Goal: Information Seeking & Learning: Compare options

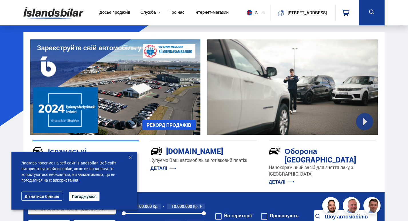
click at [132, 158] on div at bounding box center [130, 158] width 6 height 6
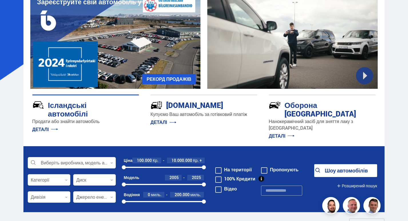
scroll to position [57, 0]
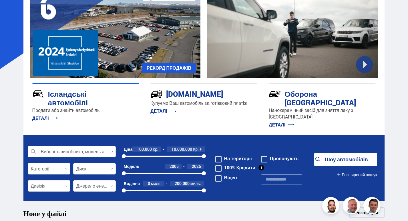
click at [72, 146] on div at bounding box center [72, 151] width 88 height 11
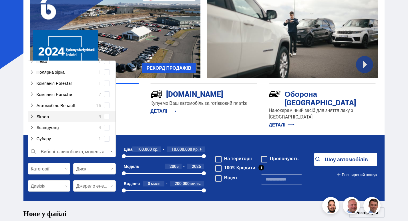
scroll to position [372, 0]
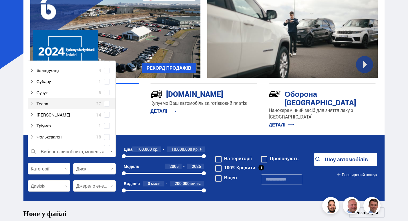
click at [51, 100] on div at bounding box center [65, 104] width 73 height 8
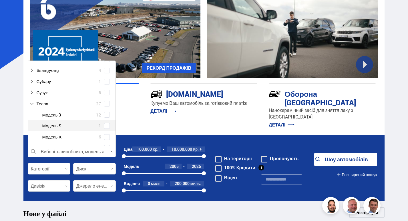
scroll to position [400, 0]
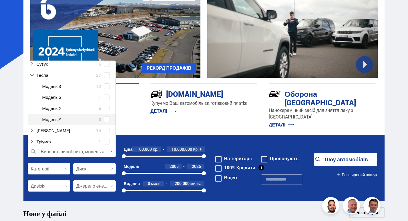
click at [106, 118] on span at bounding box center [107, 119] width 2 height 2
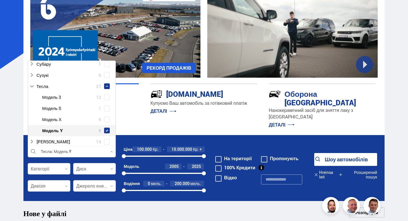
scroll to position [412, 0]
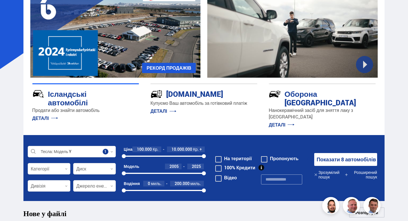
click at [339, 156] on font "Показати 8 автомобілів" at bounding box center [346, 159] width 59 height 7
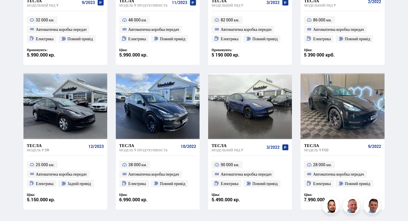
scroll to position [229, 0]
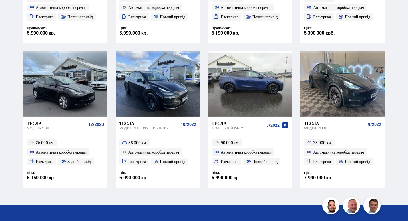
click at [253, 85] on div at bounding box center [250, 84] width 17 height 66
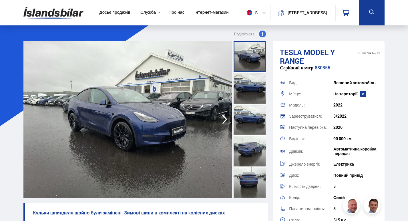
click at [223, 117] on icon "button" at bounding box center [224, 120] width 11 height 14
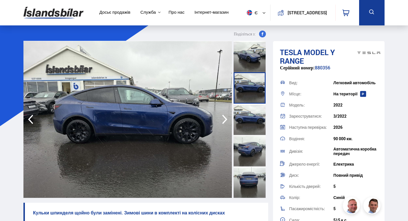
click at [223, 117] on icon "button" at bounding box center [224, 120] width 11 height 14
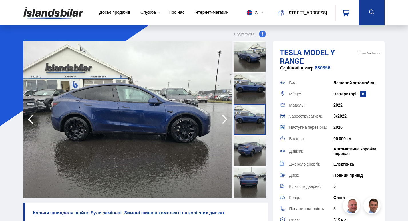
click at [223, 117] on icon "button" at bounding box center [224, 120] width 11 height 14
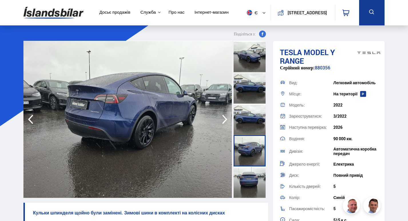
click at [223, 117] on icon "button" at bounding box center [224, 120] width 11 height 14
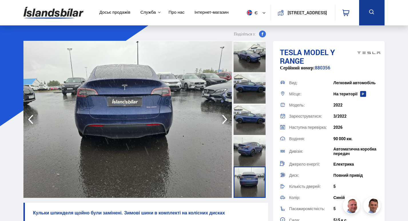
click at [223, 117] on icon "button" at bounding box center [224, 120] width 11 height 14
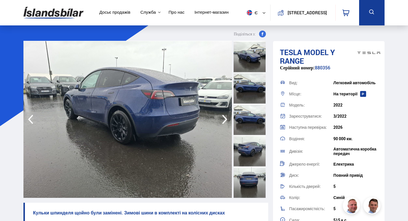
click at [223, 117] on icon "button" at bounding box center [224, 120] width 11 height 14
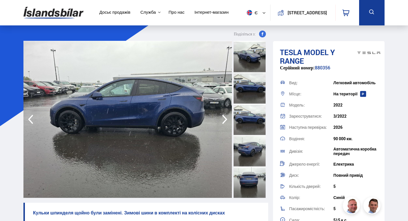
click at [223, 117] on icon "button" at bounding box center [224, 120] width 11 height 14
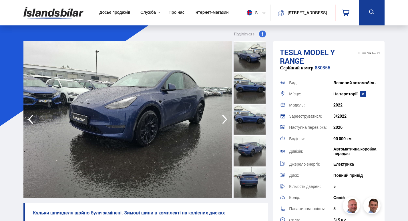
click at [223, 117] on icon "button" at bounding box center [224, 120] width 11 height 14
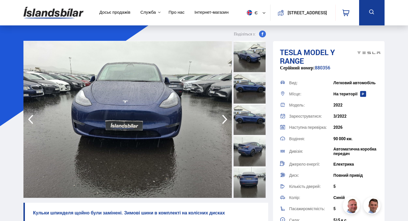
click at [223, 117] on icon "button" at bounding box center [224, 120] width 11 height 14
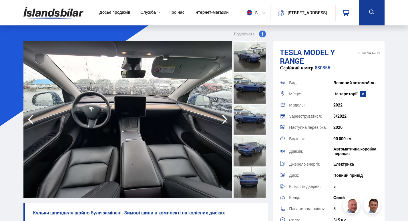
click at [223, 117] on icon "button" at bounding box center [224, 120] width 11 height 14
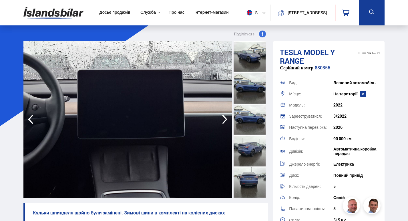
click at [223, 117] on icon "button" at bounding box center [224, 120] width 11 height 14
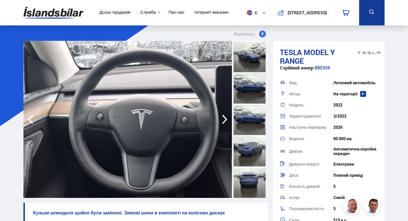
click at [223, 118] on icon "button" at bounding box center [224, 120] width 11 height 14
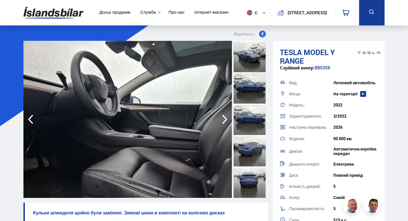
click at [223, 119] on icon "button" at bounding box center [224, 120] width 11 height 14
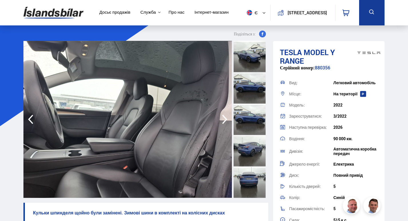
click at [223, 119] on icon "button" at bounding box center [224, 120] width 11 height 14
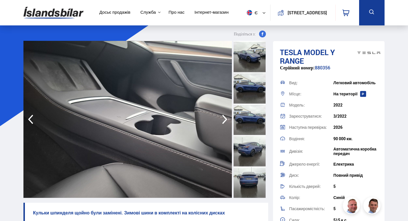
click at [223, 119] on icon "button" at bounding box center [224, 120] width 11 height 14
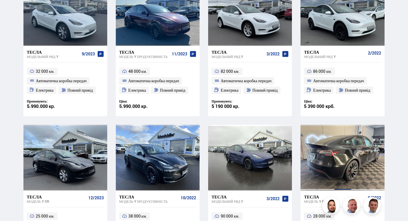
scroll to position [147, 0]
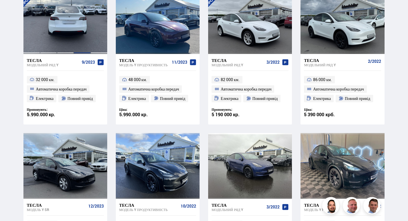
click at [74, 29] on div at bounding box center [82, 21] width 17 height 66
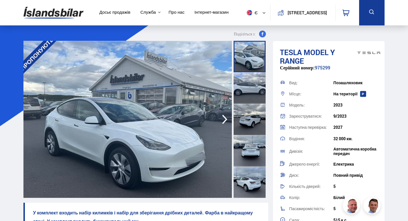
click at [224, 118] on icon "button" at bounding box center [224, 120] width 11 height 14
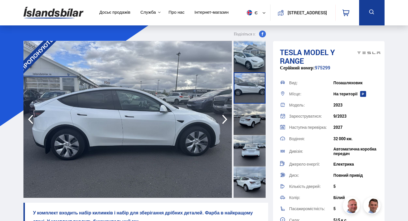
click at [224, 118] on icon "button" at bounding box center [224, 120] width 11 height 14
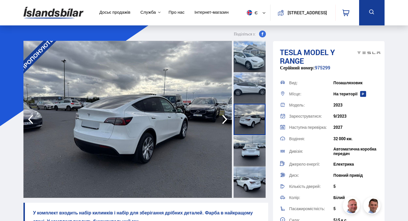
click at [224, 118] on icon "button" at bounding box center [224, 120] width 11 height 14
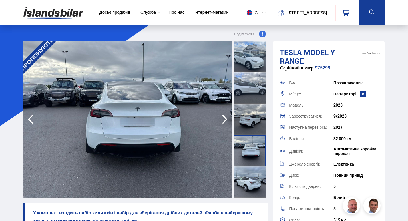
click at [224, 118] on icon "button" at bounding box center [224, 120] width 11 height 14
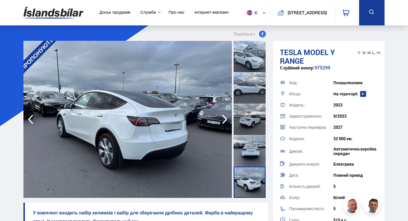
click at [224, 118] on icon "button" at bounding box center [224, 120] width 11 height 14
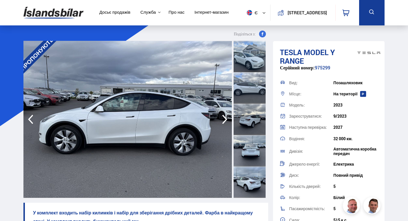
click at [224, 118] on icon "button" at bounding box center [224, 120] width 11 height 14
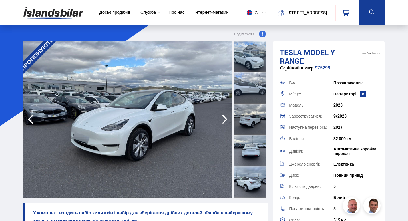
click at [224, 118] on icon "button" at bounding box center [224, 120] width 11 height 14
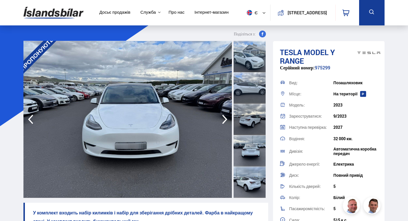
click at [224, 118] on icon "button" at bounding box center [224, 120] width 11 height 14
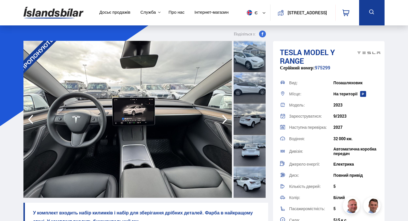
click at [227, 118] on icon "button" at bounding box center [224, 120] width 11 height 14
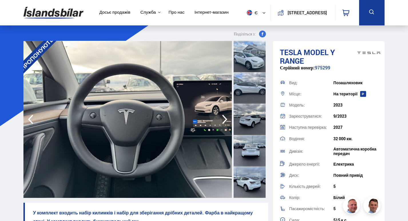
click at [227, 118] on icon "button" at bounding box center [224, 120] width 11 height 14
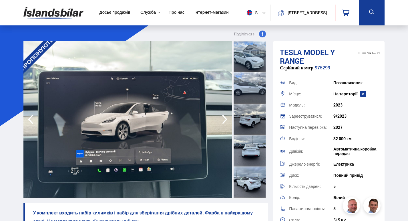
click at [227, 118] on icon "button" at bounding box center [224, 120] width 11 height 14
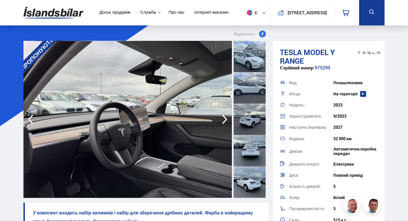
click at [227, 118] on icon "button" at bounding box center [224, 120] width 11 height 14
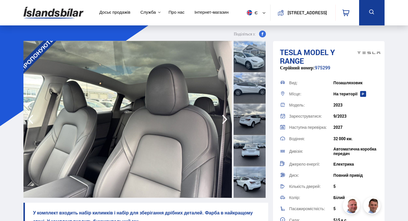
click at [227, 118] on icon "button" at bounding box center [224, 120] width 11 height 14
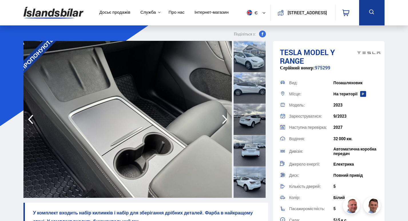
click at [227, 118] on icon "button" at bounding box center [224, 120] width 11 height 14
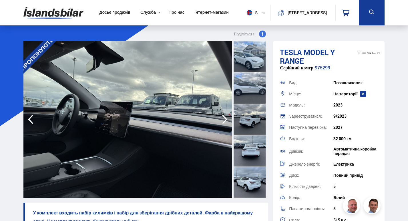
click at [227, 118] on icon "button" at bounding box center [224, 120] width 11 height 14
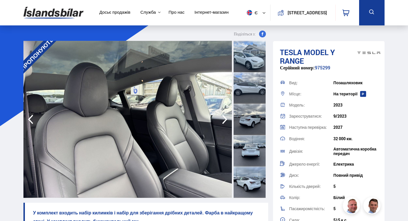
click at [227, 118] on icon "button" at bounding box center [224, 120] width 11 height 14
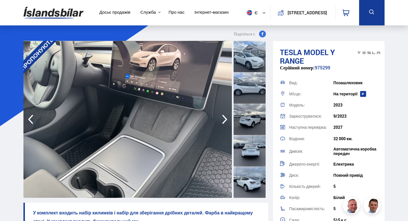
click at [227, 118] on icon "button" at bounding box center [224, 120] width 11 height 14
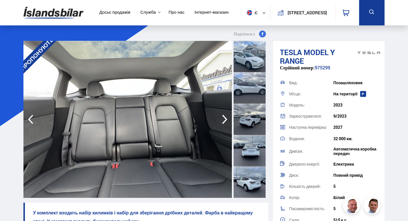
click at [227, 118] on icon "button" at bounding box center [224, 120] width 11 height 14
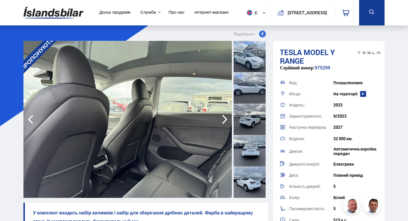
click at [227, 118] on icon "button" at bounding box center [224, 120] width 11 height 14
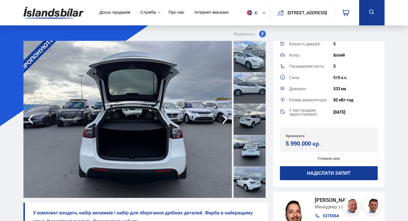
scroll to position [143, 0]
click at [247, 156] on div at bounding box center [250, 150] width 32 height 31
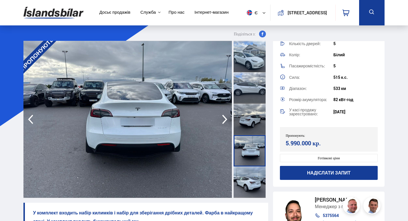
click at [253, 174] on div at bounding box center [250, 182] width 32 height 31
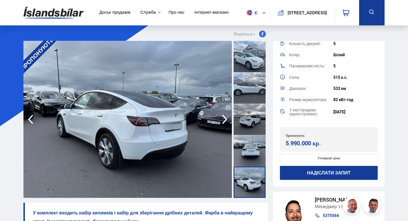
click at [254, 118] on div at bounding box center [250, 119] width 32 height 31
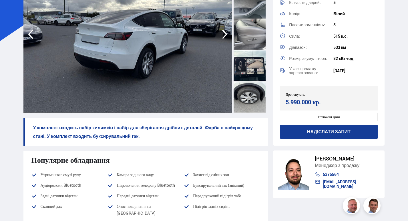
scroll to position [86, 0]
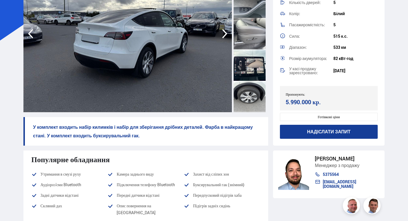
click at [251, 70] on div at bounding box center [250, 64] width 32 height 31
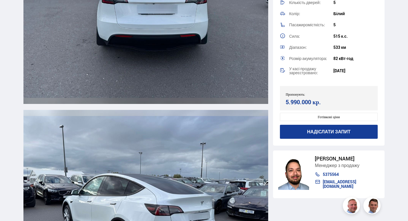
scroll to position [1688, 0]
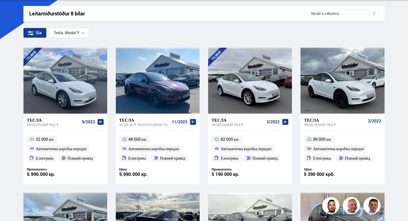
scroll to position [65, 0]
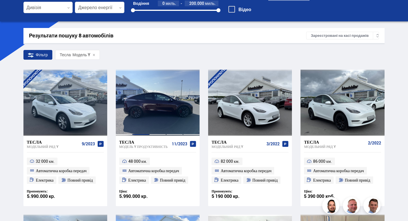
click at [145, 110] on div at bounding box center [140, 103] width 17 height 66
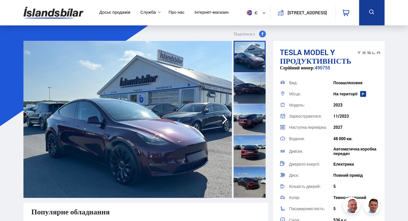
click at [225, 120] on icon "button" at bounding box center [224, 120] width 11 height 14
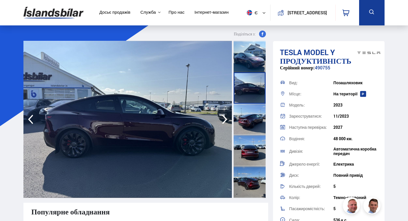
click at [225, 120] on icon "button" at bounding box center [224, 120] width 11 height 14
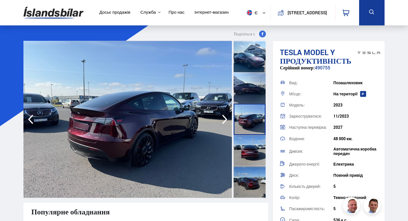
click at [225, 120] on icon "button" at bounding box center [224, 120] width 11 height 14
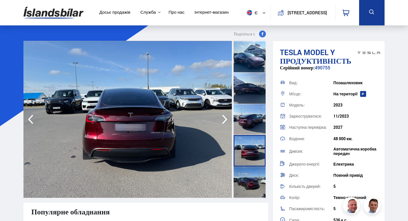
click at [225, 120] on icon "button" at bounding box center [224, 120] width 11 height 14
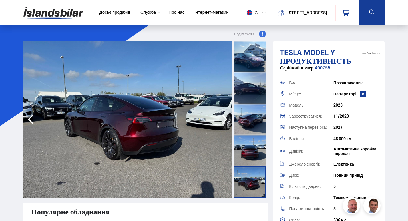
click at [225, 120] on icon "button" at bounding box center [224, 120] width 11 height 14
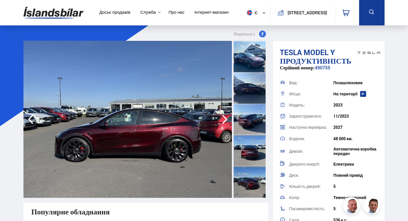
click at [225, 120] on icon "button" at bounding box center [224, 120] width 11 height 14
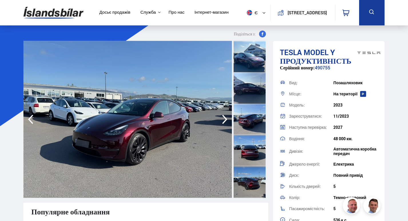
click at [225, 120] on icon "button" at bounding box center [224, 120] width 11 height 14
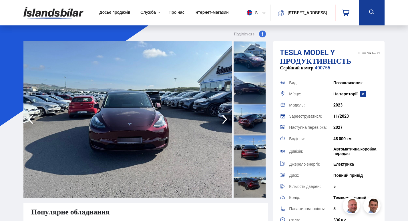
click at [225, 120] on icon "button" at bounding box center [224, 120] width 11 height 14
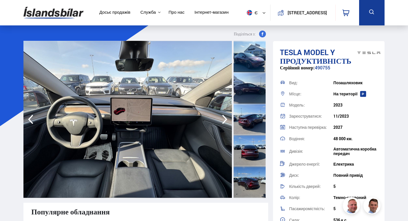
click at [225, 120] on icon "button" at bounding box center [224, 120] width 11 height 14
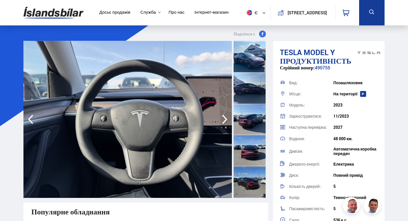
click at [225, 120] on icon "button" at bounding box center [224, 120] width 11 height 14
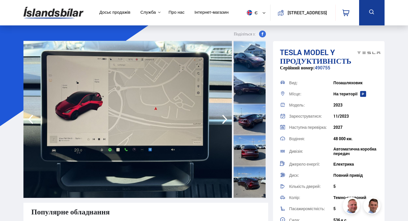
click at [225, 120] on icon "button" at bounding box center [224, 120] width 11 height 14
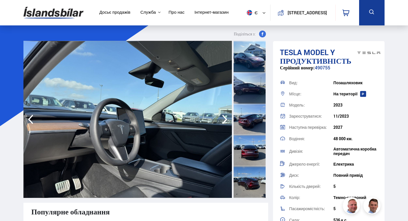
click at [225, 120] on icon "button" at bounding box center [224, 120] width 11 height 14
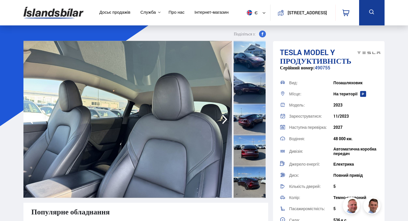
click at [225, 120] on icon "button" at bounding box center [224, 120] width 11 height 14
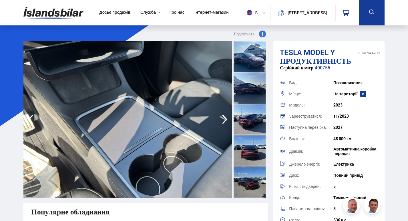
click at [225, 120] on icon "button" at bounding box center [224, 120] width 11 height 14
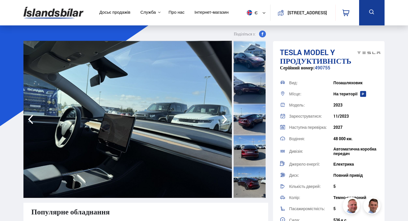
click at [225, 120] on icon "button" at bounding box center [224, 120] width 11 height 14
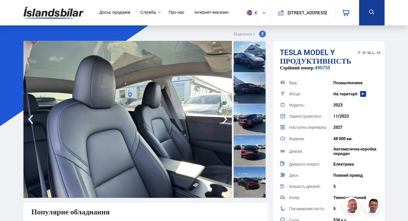
click at [225, 120] on icon "button" at bounding box center [224, 120] width 11 height 14
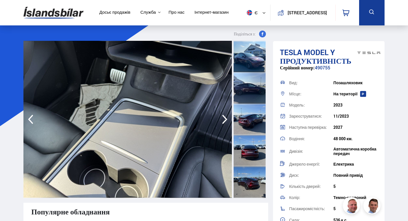
click at [225, 120] on icon "button" at bounding box center [224, 120] width 11 height 14
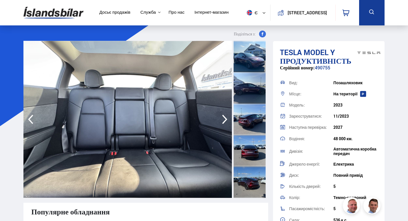
click at [225, 120] on icon "button" at bounding box center [224, 120] width 11 height 14
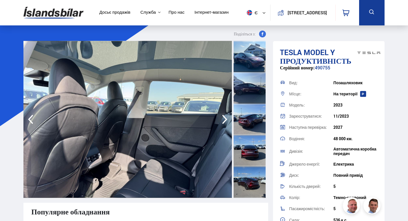
click at [225, 120] on icon "button" at bounding box center [224, 120] width 11 height 14
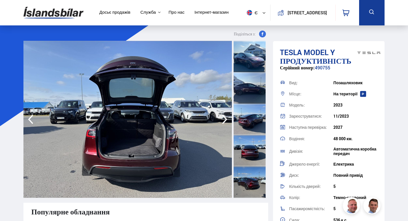
click at [225, 120] on icon "button" at bounding box center [224, 120] width 11 height 14
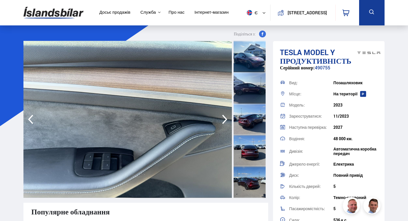
click at [225, 120] on icon "button" at bounding box center [224, 120] width 11 height 14
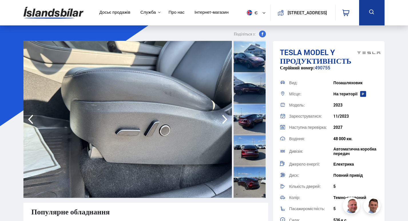
click at [225, 120] on icon "button" at bounding box center [224, 120] width 11 height 14
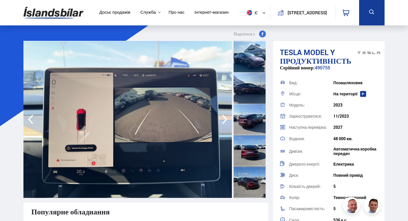
click at [225, 120] on icon "button" at bounding box center [224, 120] width 11 height 14
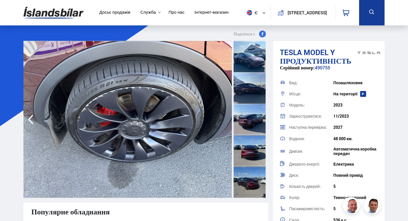
click at [225, 120] on img at bounding box center [127, 119] width 209 height 157
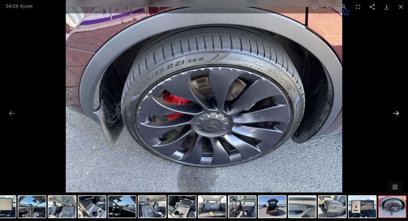
click at [395, 114] on button "Наступний слайд" at bounding box center [396, 113] width 12 height 11
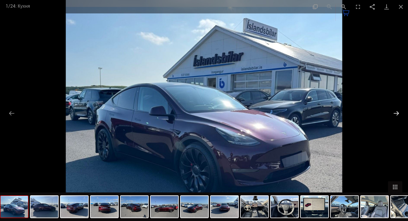
click at [395, 114] on button "Наступний слайд" at bounding box center [396, 113] width 12 height 11
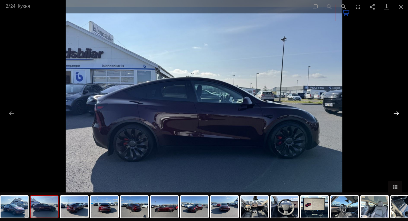
click at [395, 114] on button "Наступний слайд" at bounding box center [396, 113] width 12 height 11
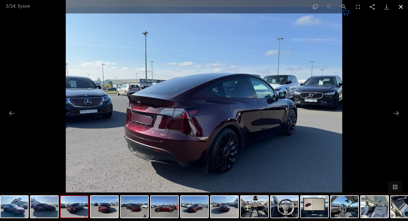
click at [400, 8] on button "Закрити галерею" at bounding box center [401, 6] width 14 height 13
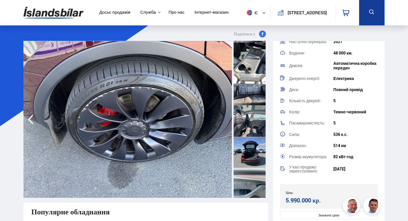
scroll to position [515, 0]
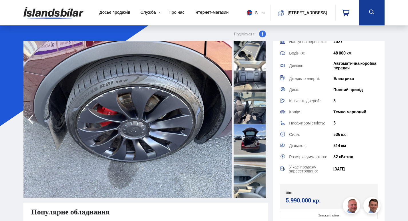
click at [247, 145] on div at bounding box center [250, 139] width 32 height 31
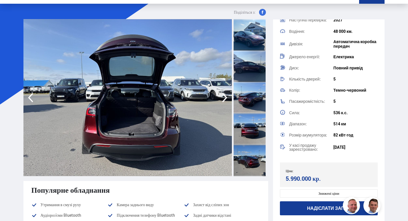
scroll to position [0, 0]
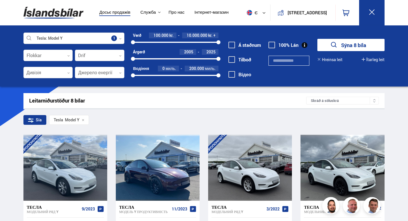
scroll to position [127, 0]
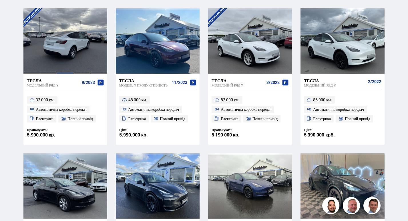
click at [73, 52] on div at bounding box center [65, 41] width 17 height 66
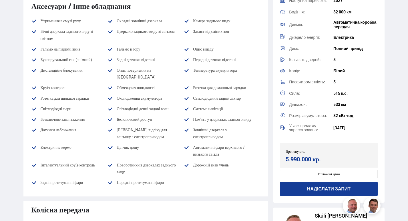
scroll to position [686, 0]
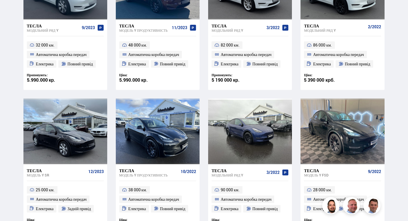
scroll to position [102, 0]
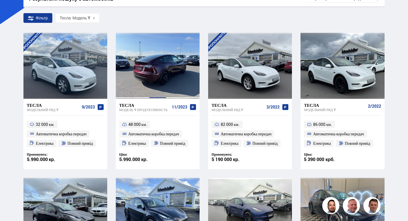
click at [160, 76] on div at bounding box center [157, 66] width 17 height 66
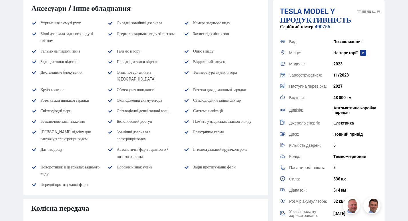
scroll to position [658, 0]
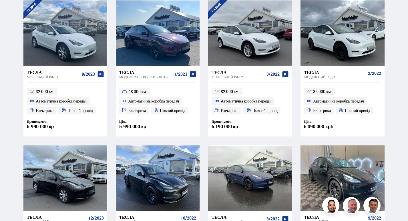
scroll to position [135, 0]
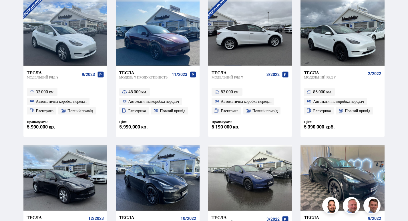
click at [235, 42] on div at bounding box center [233, 33] width 17 height 66
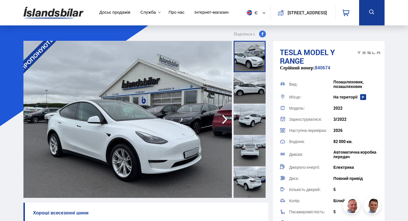
click at [224, 118] on icon "button" at bounding box center [224, 120] width 11 height 14
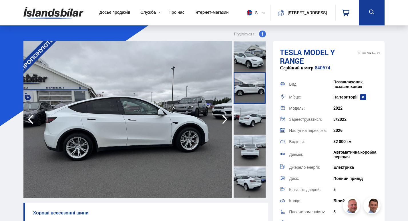
click at [224, 118] on icon "button" at bounding box center [224, 120] width 11 height 14
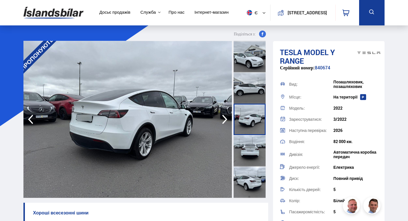
click at [224, 118] on icon "button" at bounding box center [224, 120] width 11 height 14
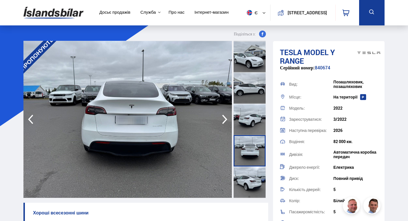
click at [224, 118] on icon "button" at bounding box center [224, 120] width 11 height 14
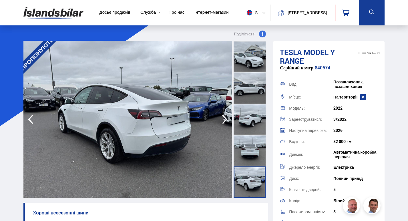
click at [224, 118] on icon "button" at bounding box center [224, 120] width 11 height 14
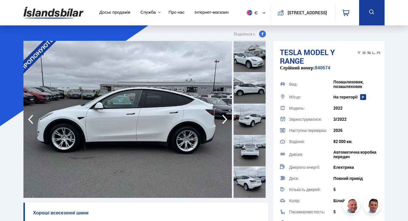
click at [224, 118] on icon "button" at bounding box center [224, 120] width 11 height 14
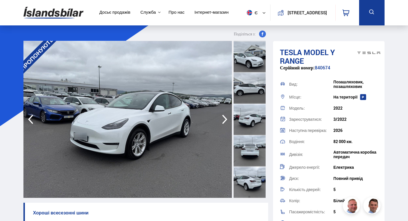
click at [224, 118] on icon "button" at bounding box center [224, 120] width 11 height 14
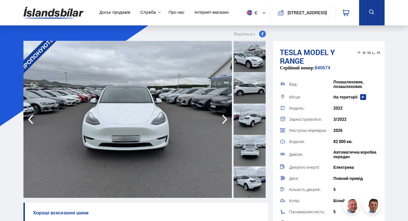
click at [224, 118] on icon "button" at bounding box center [224, 120] width 11 height 14
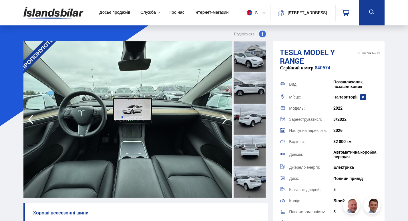
click at [224, 118] on icon "button" at bounding box center [224, 120] width 11 height 14
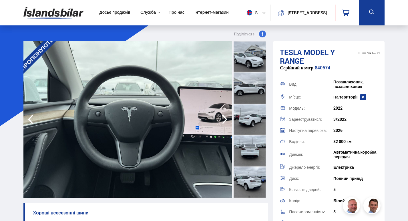
click at [224, 118] on icon "button" at bounding box center [224, 120] width 11 height 14
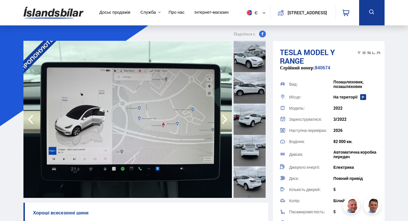
click at [224, 118] on icon "button" at bounding box center [224, 120] width 11 height 14
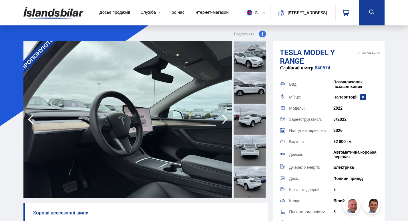
click at [224, 118] on icon "button" at bounding box center [224, 120] width 11 height 14
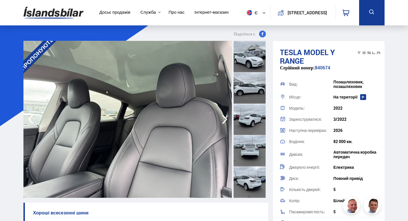
click at [224, 118] on icon "button" at bounding box center [224, 120] width 11 height 14
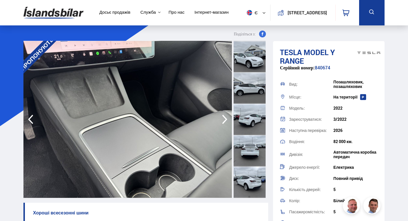
click at [224, 118] on icon "button" at bounding box center [224, 120] width 11 height 14
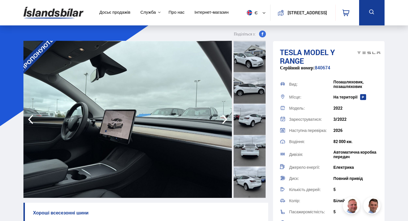
click at [224, 118] on icon "button" at bounding box center [224, 120] width 11 height 14
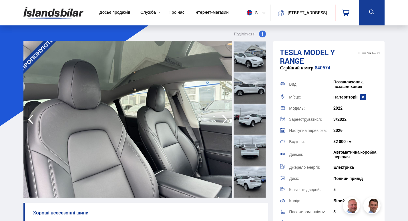
click at [224, 118] on icon "button" at bounding box center [224, 120] width 11 height 14
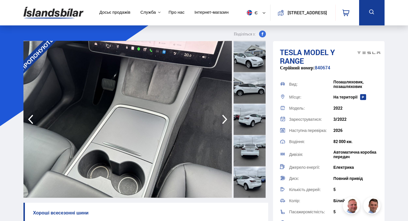
click at [224, 118] on icon "button" at bounding box center [224, 120] width 11 height 14
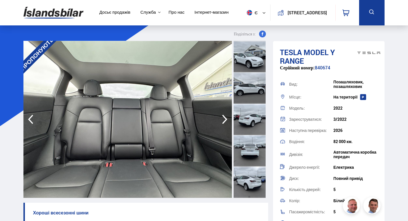
click at [224, 118] on icon "button" at bounding box center [224, 120] width 11 height 14
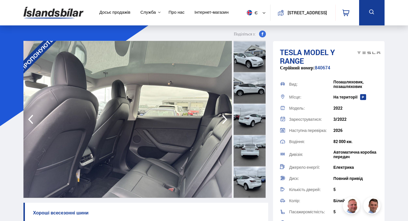
click at [224, 118] on icon "button" at bounding box center [224, 120] width 11 height 14
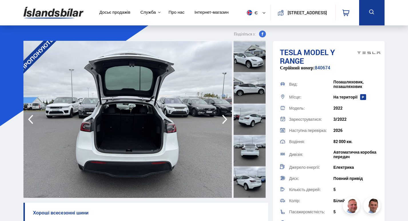
click at [224, 118] on icon "button" at bounding box center [224, 120] width 11 height 14
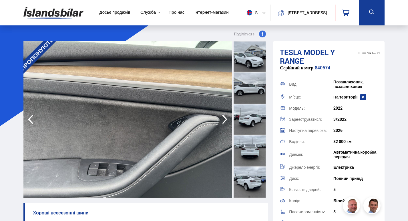
click at [224, 118] on icon "button" at bounding box center [224, 120] width 11 height 14
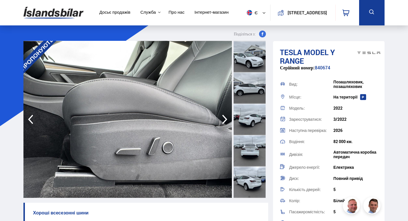
click at [224, 118] on icon "button" at bounding box center [224, 120] width 11 height 14
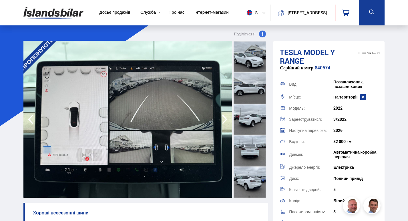
click at [224, 118] on icon "button" at bounding box center [224, 120] width 11 height 14
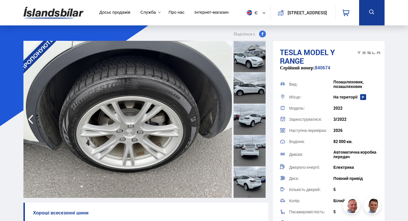
click at [109, 97] on img at bounding box center [127, 119] width 209 height 157
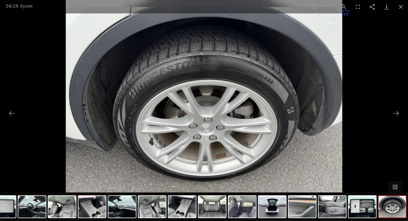
drag, startPoint x: 135, startPoint y: 135, endPoint x: 135, endPoint y: 104, distance: 30.6
click at [135, 104] on img at bounding box center [204, 110] width 277 height 221
click at [134, 114] on img at bounding box center [204, 110] width 277 height 221
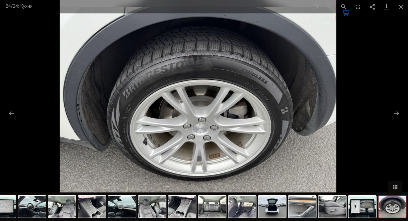
drag, startPoint x: 134, startPoint y: 114, endPoint x: 128, endPoint y: 100, distance: 15.2
click at [128, 100] on img at bounding box center [198, 110] width 277 height 221
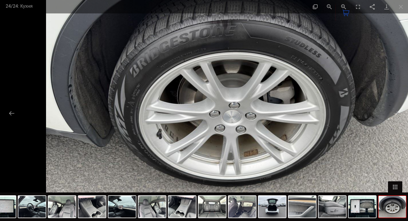
drag, startPoint x: 162, startPoint y: 84, endPoint x: 172, endPoint y: 63, distance: 23.5
click at [172, 63] on img at bounding box center [229, 93] width 366 height 293
click at [270, 72] on img at bounding box center [229, 93] width 366 height 293
click at [395, 113] on button "Наступний слайд" at bounding box center [396, 113] width 12 height 11
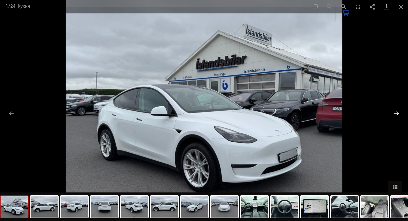
click at [395, 114] on button "Наступний слайд" at bounding box center [396, 113] width 12 height 11
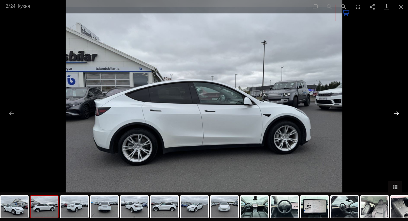
click at [395, 114] on button "Наступний слайд" at bounding box center [396, 113] width 12 height 11
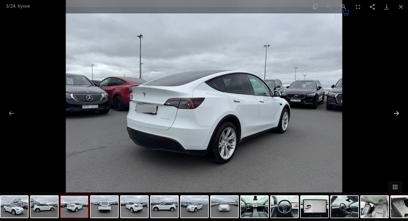
click at [395, 114] on button "Наступний слайд" at bounding box center [396, 113] width 12 height 11
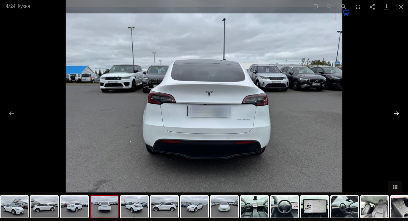
click at [395, 114] on button "Наступний слайд" at bounding box center [396, 113] width 12 height 11
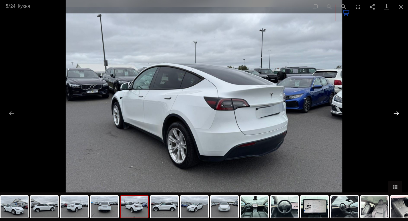
click at [395, 114] on button "Наступний слайд" at bounding box center [396, 113] width 12 height 11
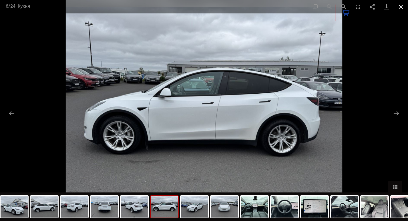
click at [404, 8] on button "Закрити галерею" at bounding box center [401, 6] width 14 height 13
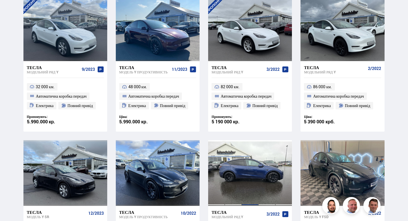
scroll to position [139, 0]
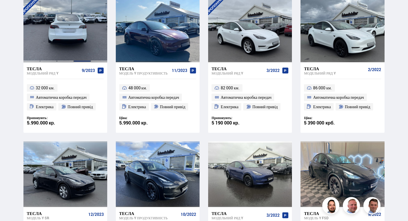
click at [78, 39] on div at bounding box center [82, 29] width 17 height 66
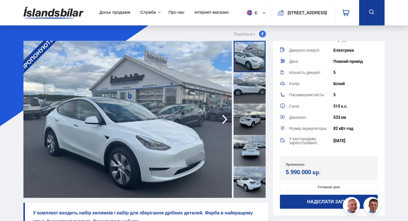
scroll to position [114, 0]
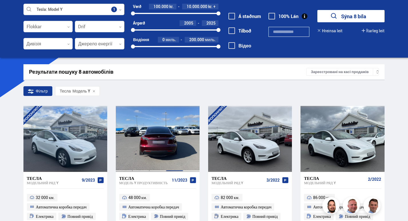
scroll to position [28, 0]
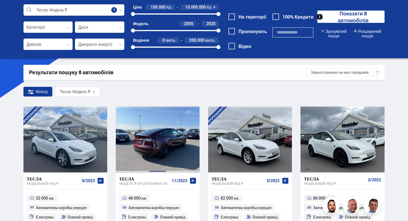
click at [164, 142] on div at bounding box center [157, 140] width 17 height 66
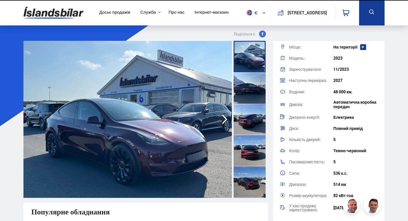
scroll to position [114, 0]
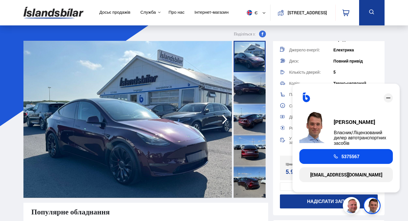
click at [283, 186] on div "Знижені ціни" at bounding box center [329, 187] width 98 height 8
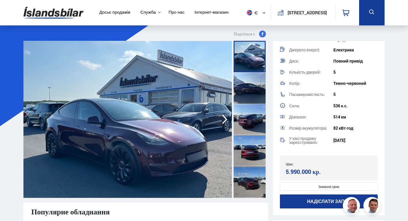
click at [329, 187] on div "Знижені ціни" at bounding box center [329, 187] width 98 height 8
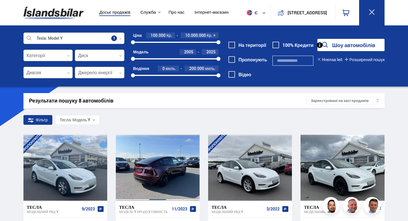
scroll to position [90, 0]
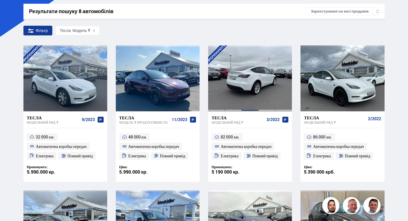
click at [255, 92] on div at bounding box center [250, 78] width 17 height 66
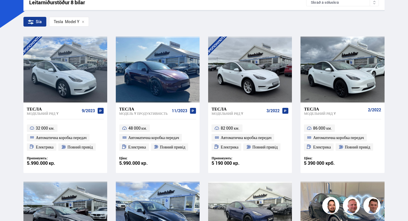
scroll to position [94, 0]
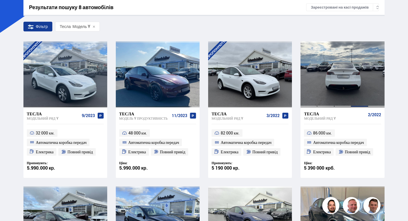
click at [356, 93] on div at bounding box center [359, 74] width 17 height 66
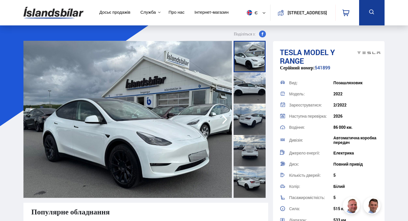
click at [223, 119] on icon "button" at bounding box center [224, 120] width 11 height 14
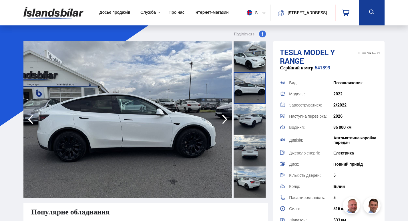
click at [223, 119] on icon "button" at bounding box center [224, 120] width 11 height 14
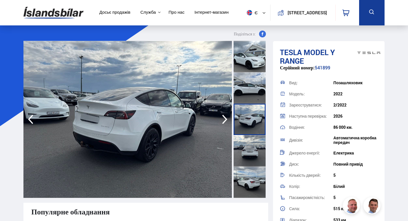
click at [223, 119] on icon "button" at bounding box center [224, 120] width 11 height 14
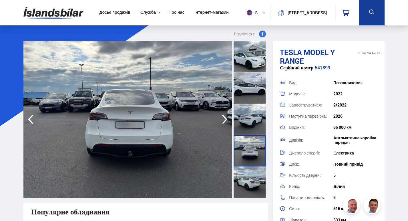
click at [223, 119] on icon "button" at bounding box center [224, 120] width 11 height 14
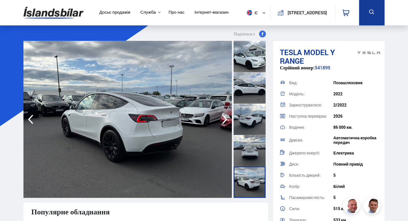
click at [223, 119] on icon "button" at bounding box center [224, 120] width 11 height 14
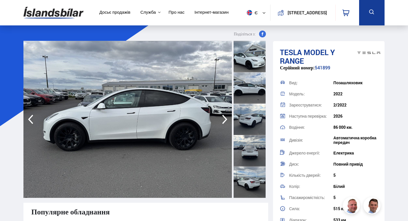
click at [223, 119] on icon "button" at bounding box center [224, 120] width 11 height 14
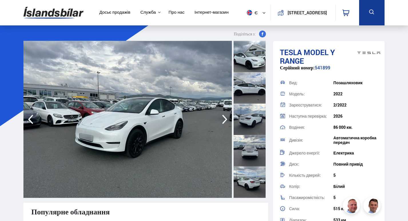
click at [223, 119] on icon "button" at bounding box center [224, 120] width 11 height 14
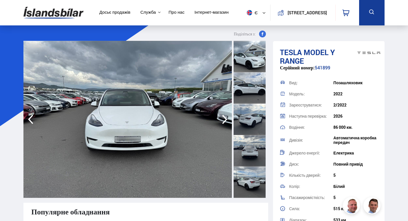
click at [223, 119] on icon "button" at bounding box center [224, 120] width 11 height 14
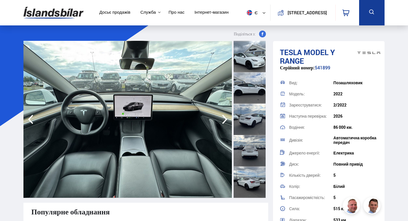
click at [223, 119] on icon "button" at bounding box center [224, 120] width 11 height 14
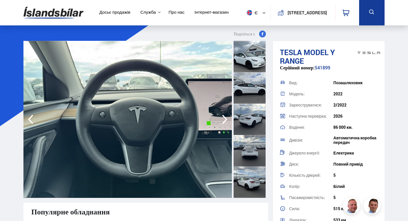
click at [223, 119] on icon "button" at bounding box center [224, 120] width 11 height 14
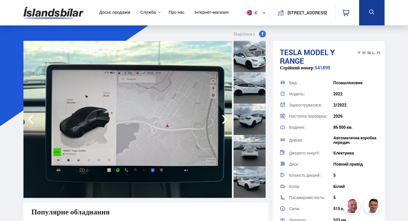
click at [223, 119] on icon "button" at bounding box center [224, 120] width 11 height 14
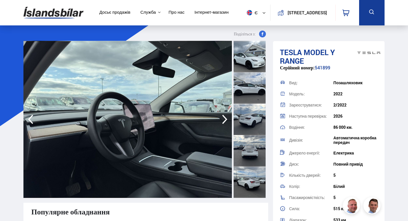
click at [223, 119] on icon "button" at bounding box center [224, 120] width 11 height 14
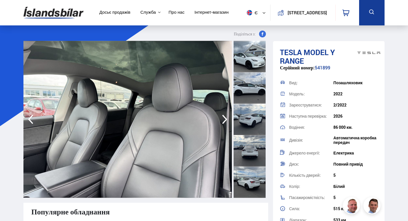
click at [223, 119] on icon "button" at bounding box center [224, 120] width 11 height 14
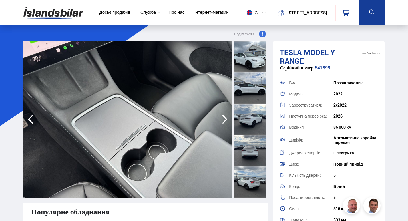
click at [223, 119] on icon "button" at bounding box center [224, 120] width 11 height 14
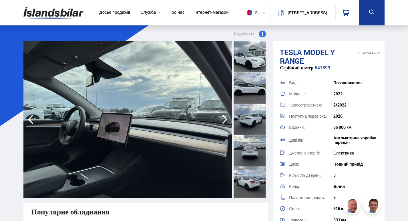
click at [223, 119] on icon "button" at bounding box center [224, 120] width 11 height 14
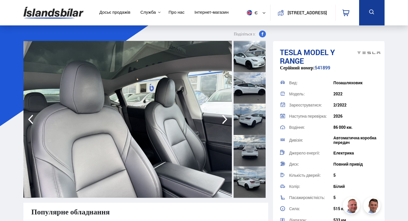
click at [223, 119] on icon "button" at bounding box center [224, 120] width 11 height 14
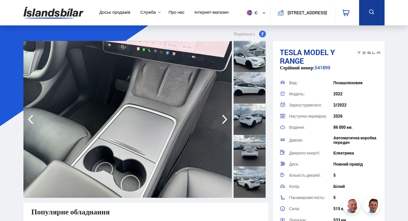
click at [223, 119] on icon "button" at bounding box center [224, 120] width 11 height 14
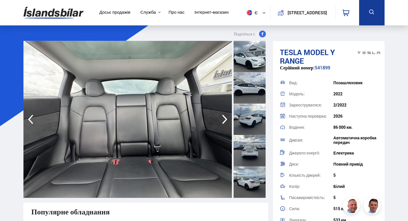
click at [223, 119] on icon "button" at bounding box center [224, 120] width 11 height 14
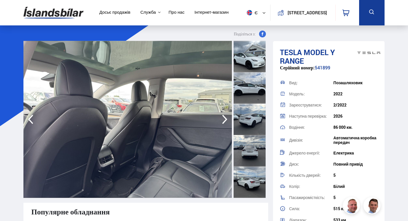
click at [223, 119] on icon "button" at bounding box center [224, 120] width 11 height 14
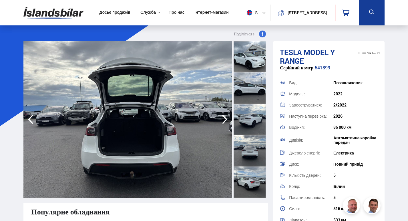
click at [223, 119] on icon "button" at bounding box center [224, 120] width 11 height 14
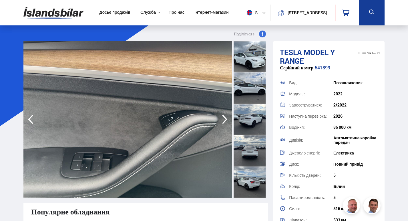
click at [223, 119] on icon "button" at bounding box center [224, 120] width 11 height 14
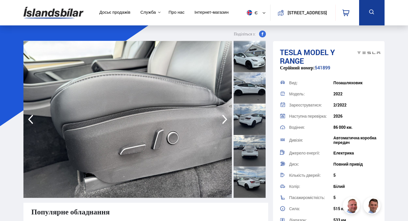
click at [223, 119] on icon "button" at bounding box center [224, 120] width 11 height 14
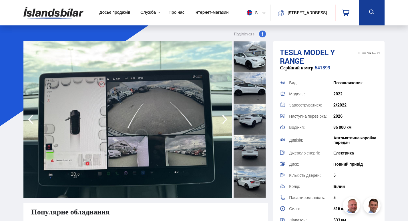
click at [223, 119] on icon "button" at bounding box center [224, 120] width 11 height 14
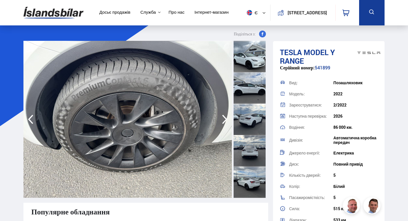
click at [226, 119] on icon "button" at bounding box center [224, 119] width 5 height 9
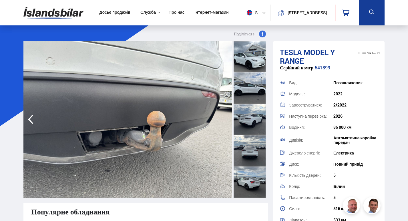
click at [226, 119] on img at bounding box center [127, 119] width 209 height 157
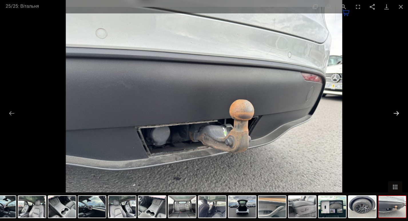
click at [394, 114] on button "Наступний слайд" at bounding box center [396, 113] width 12 height 11
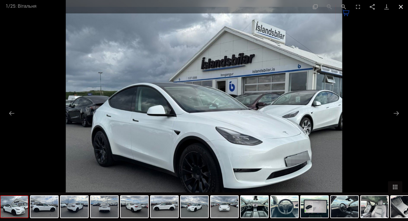
click at [404, 7] on button "Закрити галерею" at bounding box center [401, 6] width 14 height 13
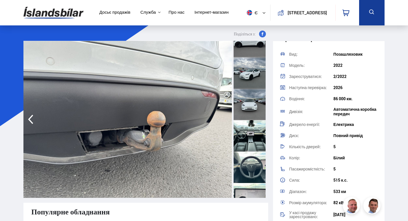
scroll to position [200, 0]
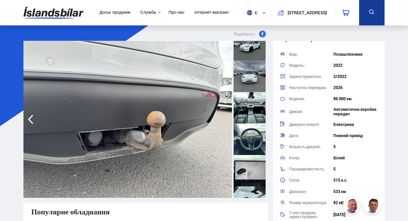
click at [246, 71] on div at bounding box center [250, 76] width 32 height 31
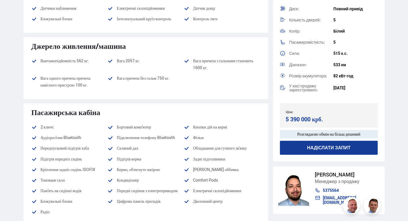
scroll to position [229, 0]
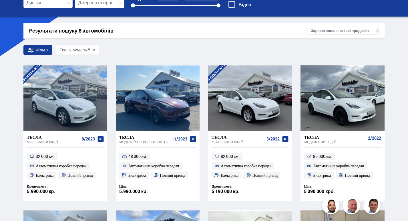
scroll to position [98, 0]
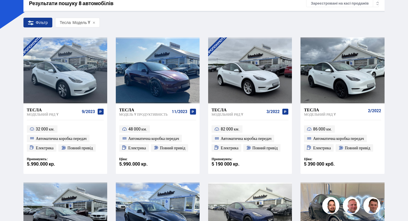
drag, startPoint x: 348, startPoint y: 91, endPoint x: 271, endPoint y: 123, distance: 83.5
click at [271, 123] on ul "82 000 км. Автоматична коробка передач Електрика Повний привід" at bounding box center [250, 138] width 84 height 37
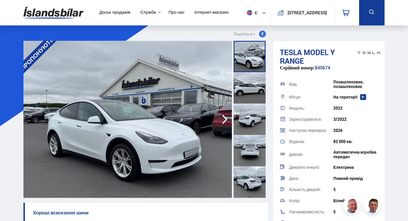
click at [221, 120] on icon "button" at bounding box center [224, 120] width 11 height 14
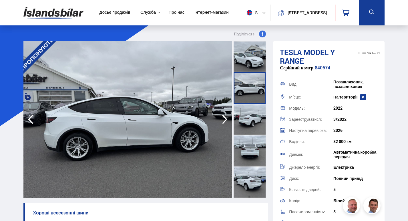
click at [221, 120] on icon "button" at bounding box center [224, 120] width 11 height 14
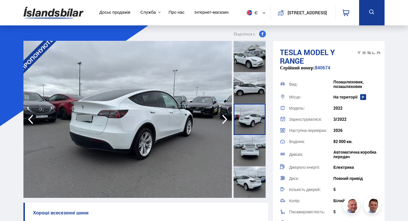
click at [221, 120] on icon "button" at bounding box center [224, 120] width 11 height 14
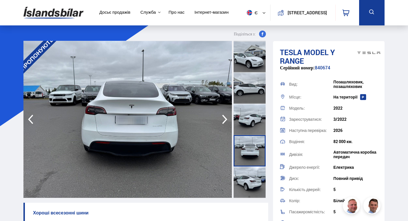
click at [221, 120] on icon "button" at bounding box center [224, 120] width 11 height 14
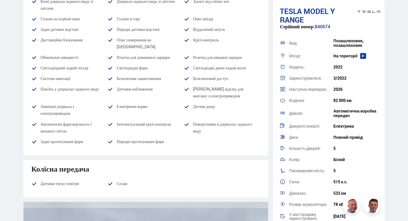
scroll to position [801, 0]
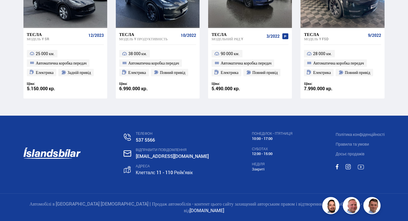
scroll to position [159, 0]
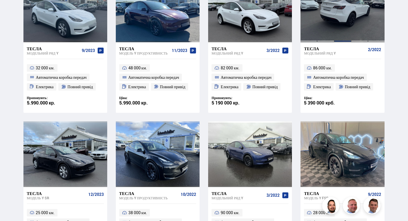
click at [337, 29] on div at bounding box center [342, 9] width 17 height 66
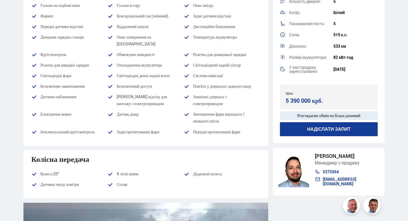
scroll to position [658, 0]
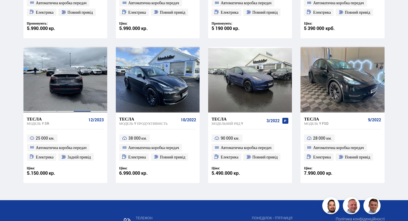
scroll to position [249, 0]
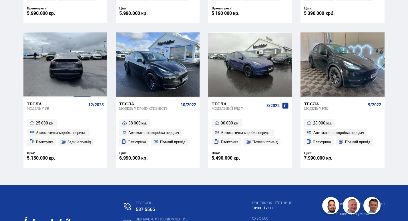
click at [79, 67] on div at bounding box center [82, 65] width 17 height 66
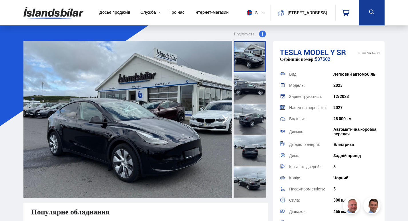
click at [226, 120] on icon "button" at bounding box center [224, 119] width 5 height 9
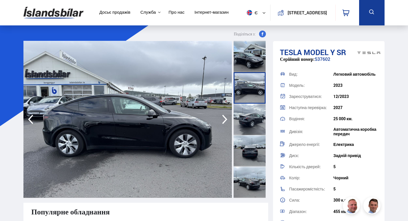
click at [226, 120] on icon "button" at bounding box center [224, 119] width 5 height 9
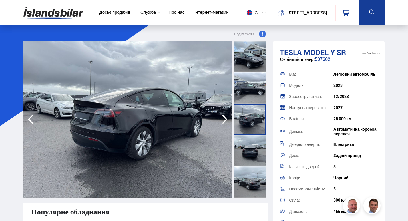
click at [226, 120] on icon "button" at bounding box center [224, 119] width 5 height 9
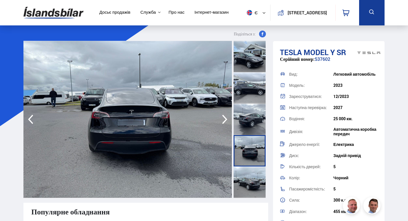
click at [226, 120] on icon "button" at bounding box center [224, 119] width 5 height 9
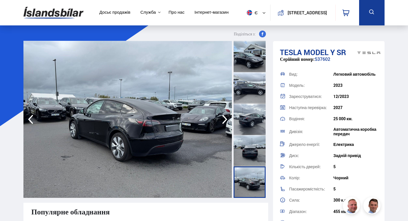
click at [226, 120] on icon "button" at bounding box center [224, 119] width 5 height 9
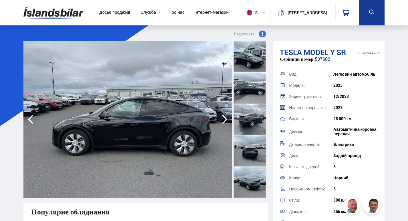
click at [226, 120] on icon "button" at bounding box center [224, 119] width 5 height 9
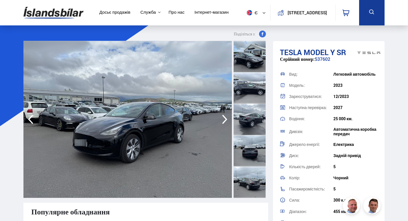
click at [226, 120] on icon "button" at bounding box center [224, 119] width 5 height 9
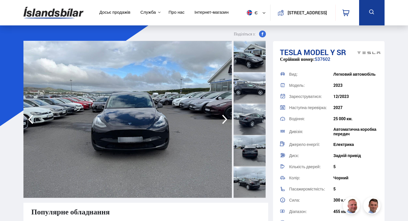
click at [226, 120] on icon "button" at bounding box center [224, 119] width 5 height 9
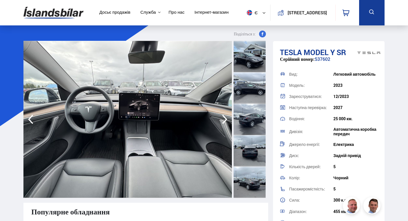
click at [226, 120] on icon "button" at bounding box center [224, 119] width 5 height 9
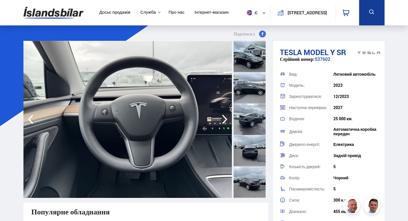
click at [226, 120] on icon "button" at bounding box center [224, 119] width 5 height 9
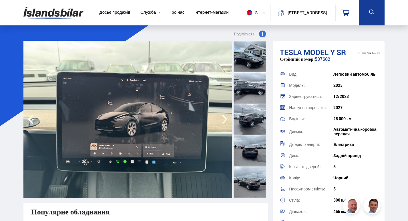
click at [226, 120] on icon "button" at bounding box center [224, 119] width 5 height 9
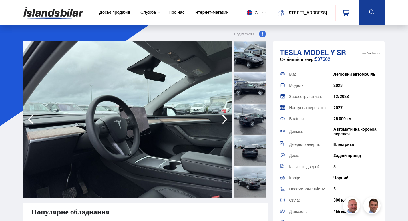
click at [226, 120] on icon "button" at bounding box center [224, 119] width 5 height 9
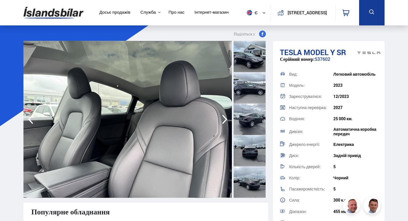
click at [226, 120] on icon "button" at bounding box center [224, 119] width 5 height 9
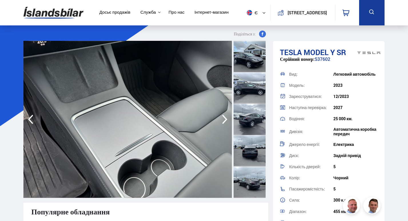
click at [226, 120] on icon "button" at bounding box center [224, 119] width 5 height 9
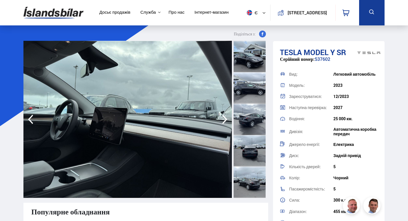
click at [226, 120] on icon "button" at bounding box center [224, 119] width 5 height 9
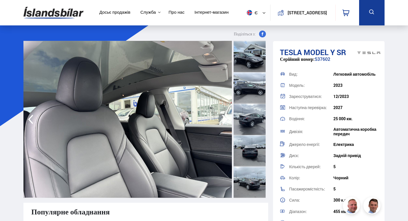
click at [226, 120] on icon "button" at bounding box center [224, 119] width 5 height 9
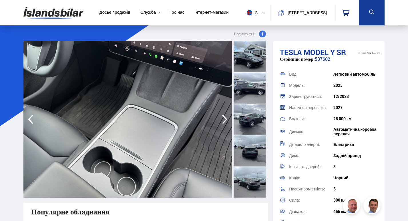
click at [226, 120] on icon "button" at bounding box center [224, 119] width 5 height 9
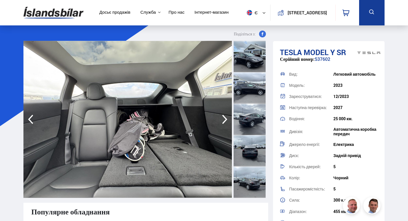
click at [226, 120] on icon "button" at bounding box center [224, 119] width 5 height 9
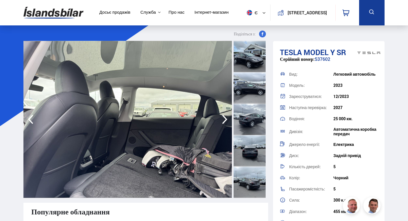
click at [225, 120] on icon "button" at bounding box center [224, 119] width 5 height 9
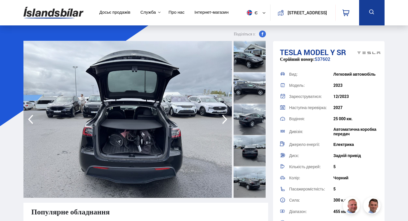
click at [225, 120] on icon "button" at bounding box center [224, 119] width 5 height 9
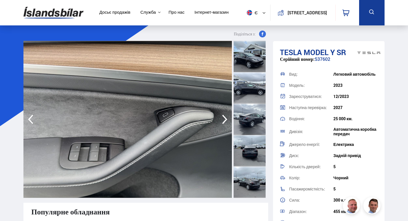
click at [225, 120] on icon "button" at bounding box center [224, 119] width 5 height 9
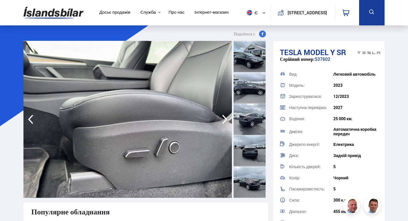
click at [225, 120] on icon "button" at bounding box center [224, 119] width 5 height 9
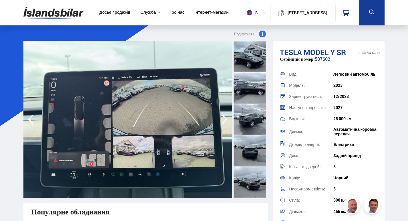
click at [225, 120] on icon "button" at bounding box center [224, 119] width 5 height 9
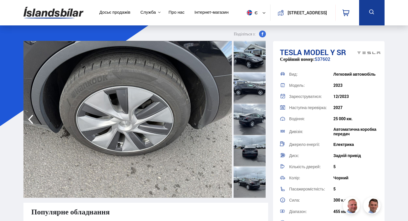
click at [225, 120] on img at bounding box center [127, 119] width 209 height 157
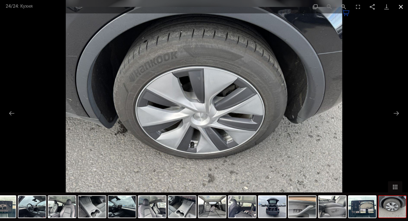
click at [404, 8] on button "Закрити галерею" at bounding box center [401, 6] width 14 height 13
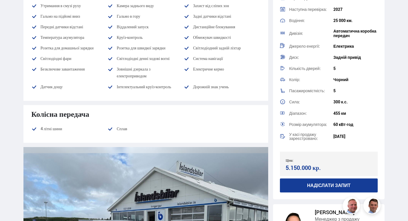
scroll to position [629, 0]
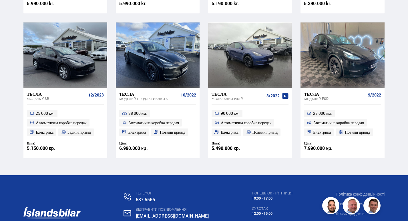
scroll to position [235, 0]
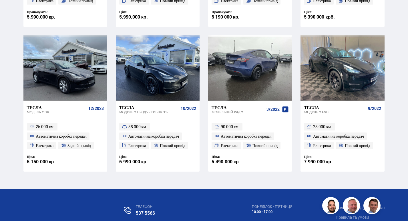
click at [264, 72] on div at bounding box center [267, 68] width 17 height 66
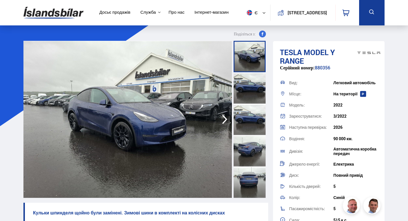
click at [222, 118] on icon "button" at bounding box center [224, 120] width 11 height 14
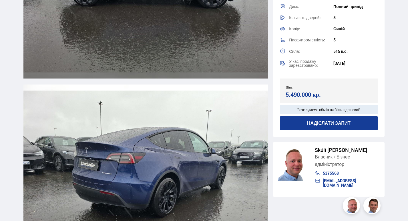
scroll to position [1373, 0]
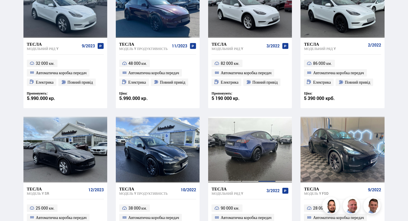
scroll to position [64, 0]
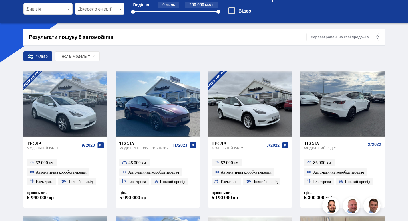
click at [342, 122] on div at bounding box center [342, 104] width 17 height 66
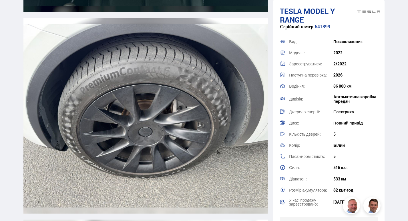
scroll to position [5492, 0]
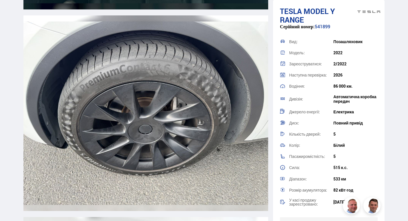
click at [162, 46] on img at bounding box center [145, 113] width 245 height 196
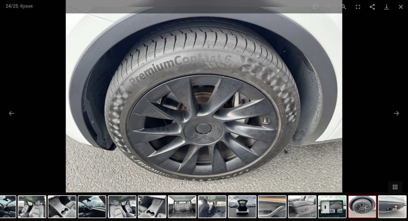
click at [207, 45] on img at bounding box center [204, 110] width 277 height 221
drag, startPoint x: 217, startPoint y: 92, endPoint x: 214, endPoint y: 67, distance: 25.4
click at [214, 67] on img at bounding box center [204, 110] width 277 height 221
click at [213, 67] on img at bounding box center [204, 110] width 277 height 221
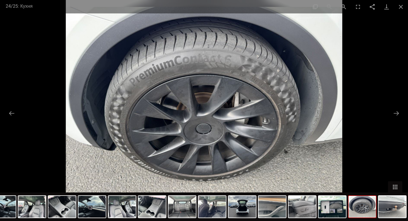
click at [213, 67] on img at bounding box center [204, 110] width 277 height 221
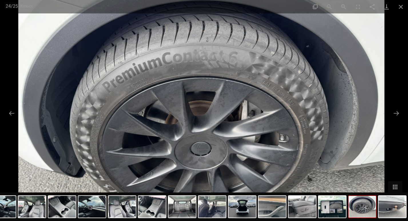
click at [213, 67] on img at bounding box center [201, 125] width 366 height 293
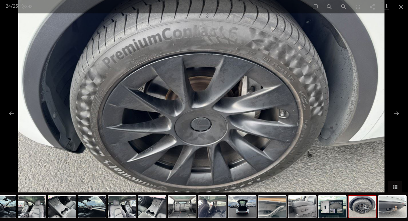
drag, startPoint x: 311, startPoint y: 147, endPoint x: 306, endPoint y: 123, distance: 24.5
click at [306, 123] on img at bounding box center [201, 100] width 366 height 293
click at [401, 6] on button "Закрити галерею" at bounding box center [401, 6] width 14 height 13
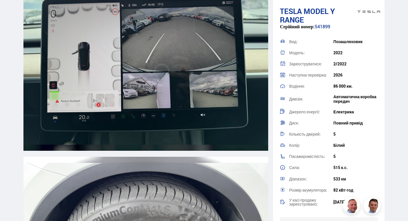
scroll to position [5349, 0]
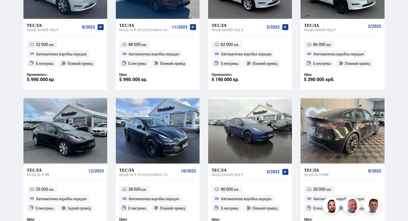
scroll to position [211, 0]
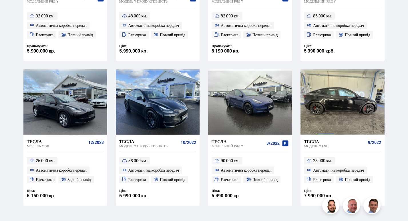
click at [334, 111] on div at bounding box center [325, 103] width 17 height 66
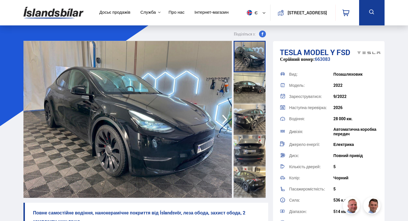
click at [162, 100] on img at bounding box center [127, 119] width 209 height 157
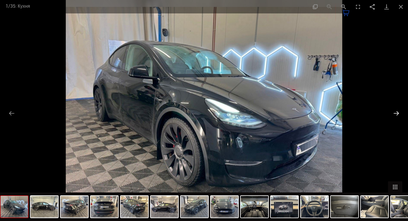
click at [396, 113] on button "Наступний слайд" at bounding box center [396, 113] width 12 height 11
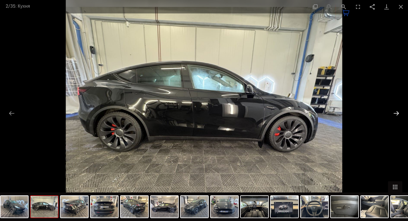
click at [396, 113] on button "Наступний слайд" at bounding box center [396, 113] width 12 height 11
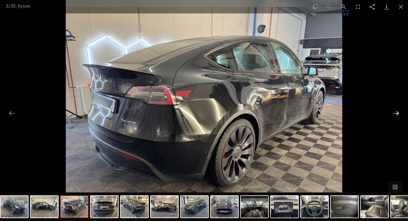
click at [396, 113] on button "Наступний слайд" at bounding box center [396, 113] width 12 height 11
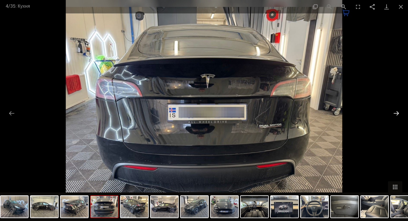
click at [396, 113] on button "Наступний слайд" at bounding box center [396, 113] width 12 height 11
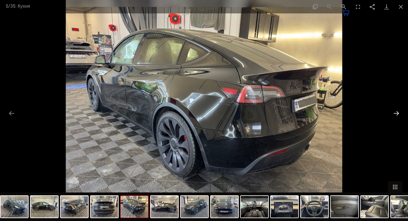
click at [396, 113] on button "Наступний слайд" at bounding box center [396, 113] width 12 height 11
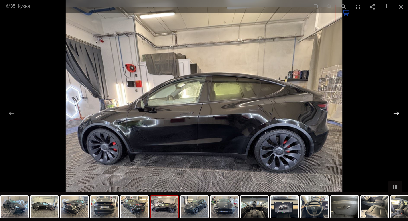
click at [396, 113] on button "Наступний слайд" at bounding box center [396, 113] width 12 height 11
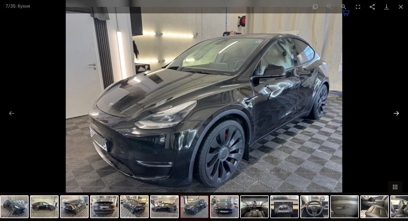
click at [396, 113] on button "Наступний слайд" at bounding box center [396, 113] width 12 height 11
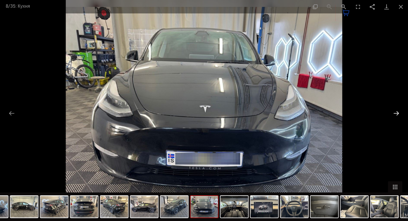
click at [396, 113] on button "Наступний слайд" at bounding box center [396, 113] width 12 height 11
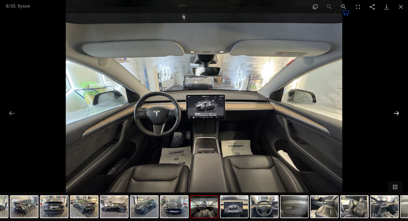
click at [396, 113] on button "Наступний слайд" at bounding box center [396, 113] width 12 height 11
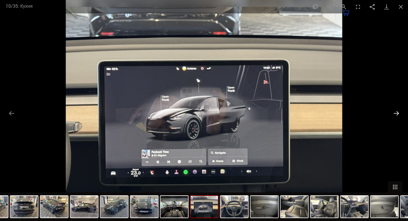
click at [396, 113] on button "Наступний слайд" at bounding box center [396, 113] width 12 height 11
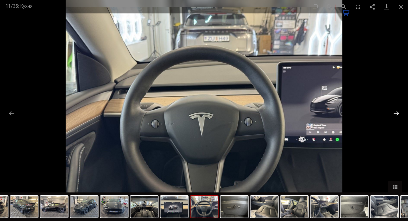
click at [396, 113] on button "Наступний слайд" at bounding box center [396, 113] width 12 height 11
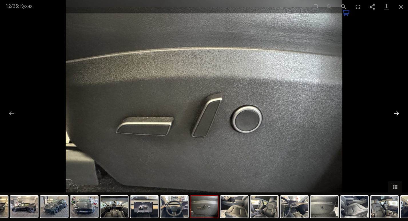
click at [396, 113] on button "Наступний слайд" at bounding box center [396, 113] width 12 height 11
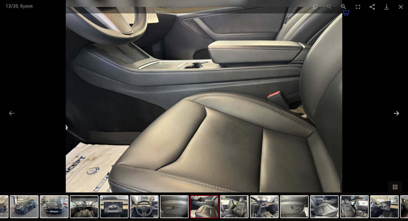
click at [396, 113] on button "Наступний слайд" at bounding box center [396, 113] width 12 height 11
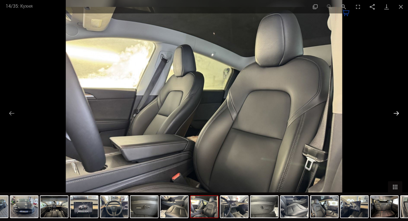
click at [396, 113] on button "Наступний слайд" at bounding box center [396, 113] width 12 height 11
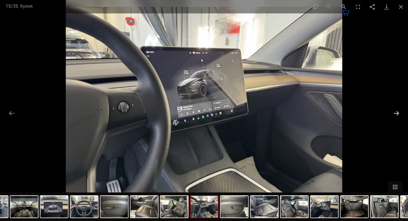
click at [396, 113] on button "Наступний слайд" at bounding box center [396, 113] width 12 height 11
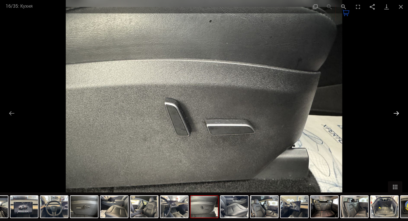
click at [396, 113] on button "Наступний слайд" at bounding box center [396, 113] width 12 height 11
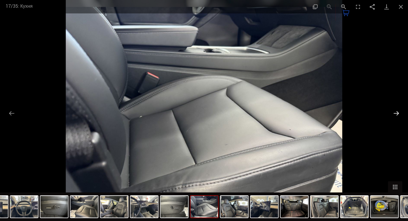
click at [396, 113] on button "Наступний слайд" at bounding box center [396, 113] width 12 height 11
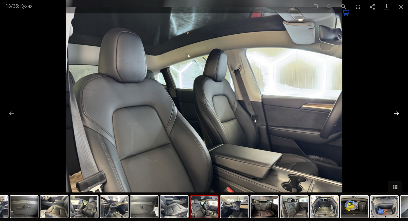
click at [396, 113] on button "Наступний слайд" at bounding box center [396, 113] width 12 height 11
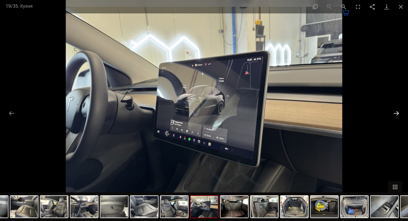
click at [396, 113] on button "Наступний слайд" at bounding box center [396, 113] width 12 height 11
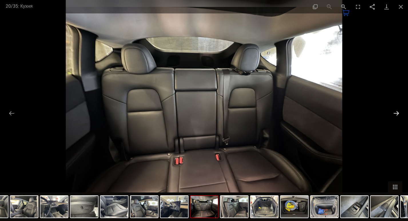
click at [396, 116] on button "Наступний слайд" at bounding box center [396, 113] width 12 height 11
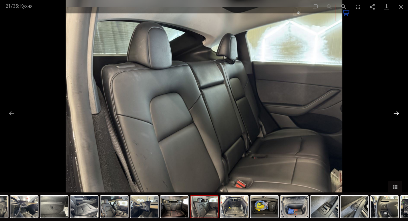
click at [396, 116] on button "Наступний слайд" at bounding box center [396, 113] width 12 height 11
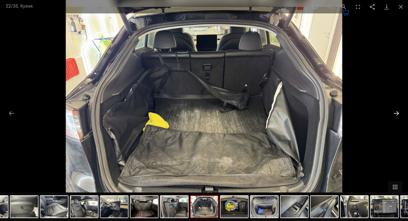
click at [396, 116] on button "Наступний слайд" at bounding box center [396, 113] width 12 height 11
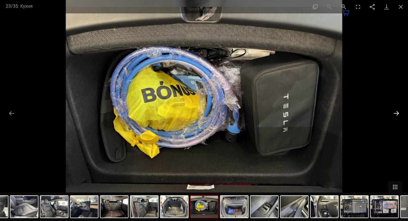
click at [396, 112] on button "Наступний слайд" at bounding box center [396, 113] width 12 height 11
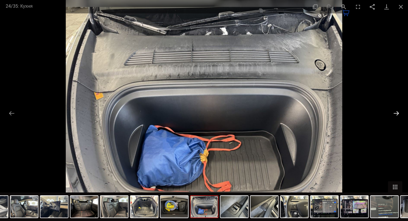
click at [396, 112] on button "Наступний слайд" at bounding box center [396, 113] width 12 height 11
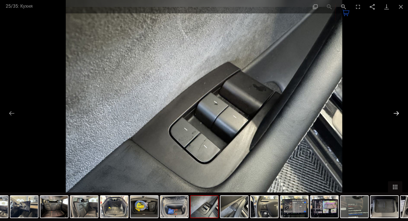
click at [396, 112] on button "Наступний слайд" at bounding box center [396, 113] width 12 height 11
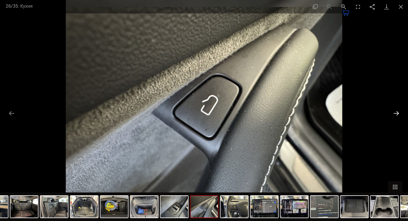
click at [394, 110] on button "Наступний слайд" at bounding box center [396, 113] width 12 height 11
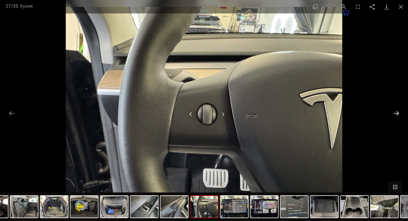
click at [395, 111] on button "Наступний слайд" at bounding box center [396, 113] width 12 height 11
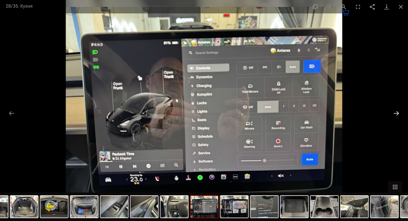
click at [395, 111] on button "Наступний слайд" at bounding box center [396, 113] width 12 height 11
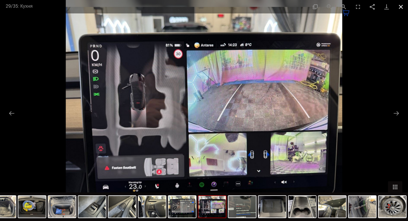
click at [401, 8] on button "Закрити галерею" at bounding box center [401, 6] width 14 height 13
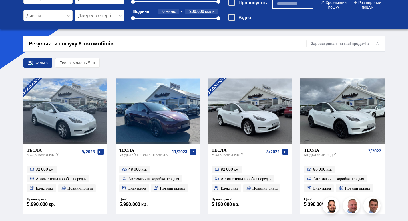
scroll to position [86, 0]
